Goal: Navigation & Orientation: Find specific page/section

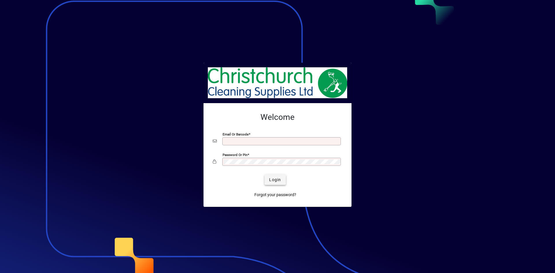
type input "**********"
click at [279, 181] on span "Login" at bounding box center [275, 180] width 12 height 6
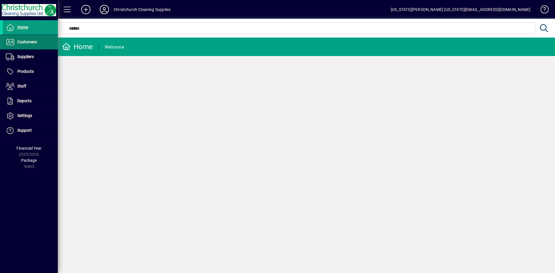
click at [42, 48] on span at bounding box center [30, 42] width 55 height 14
